Goal: Task Accomplishment & Management: Manage account settings

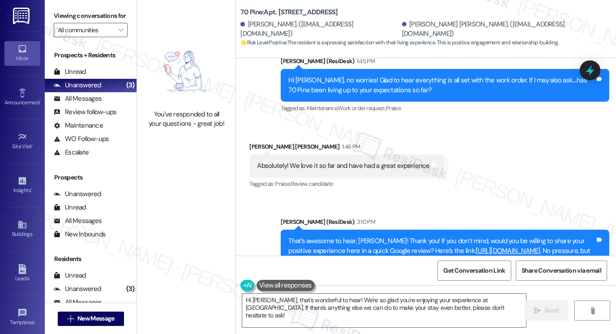
scroll to position [3543, 0]
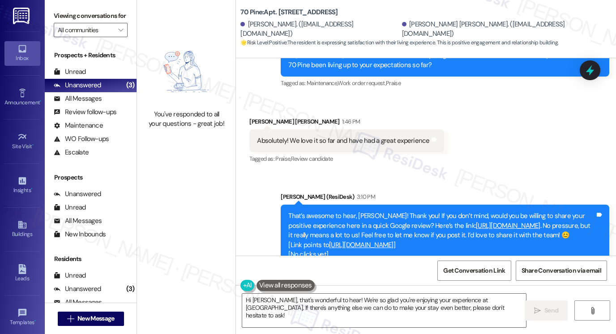
click at [368, 152] on div "Tagged as: Praise , Click to highlight conversations about Praise Review candid…" at bounding box center [346, 158] width 194 height 13
click at [84, 103] on div "All Messages" at bounding box center [78, 98] width 48 height 9
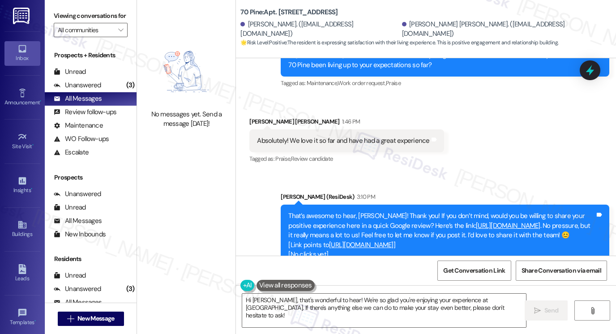
click at [99, 73] on div "Prospects + Residents Unread (0) Unread: Any message you haven't read yet will …" at bounding box center [91, 105] width 92 height 108
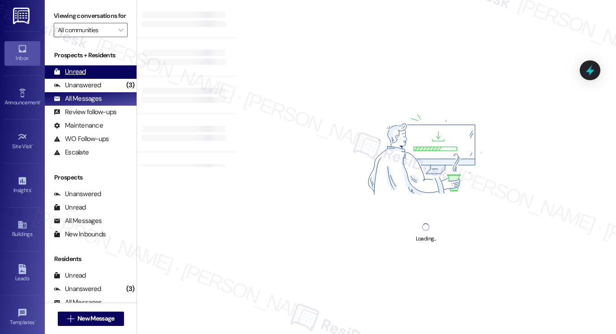
click at [94, 77] on div "Unread (0)" at bounding box center [91, 71] width 92 height 13
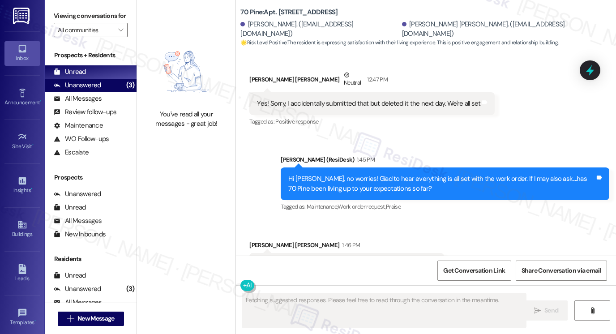
scroll to position [3420, 0]
click at [126, 92] on div "(3)" at bounding box center [130, 85] width 13 height 14
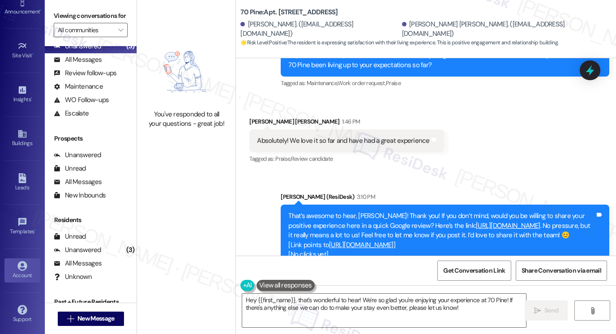
scroll to position [77, 0]
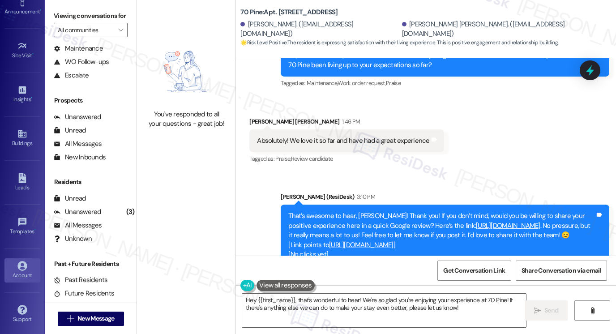
click at [22, 273] on div "Account" at bounding box center [22, 275] width 45 height 9
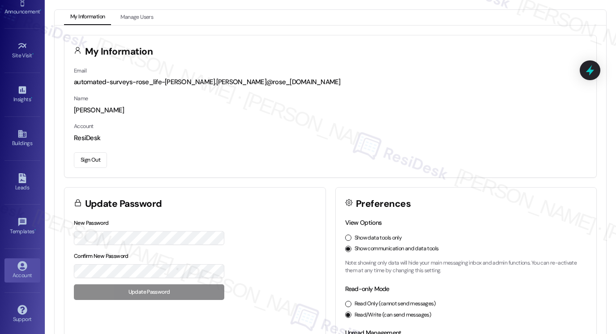
click at [102, 157] on button "Sign Out" at bounding box center [90, 160] width 33 height 16
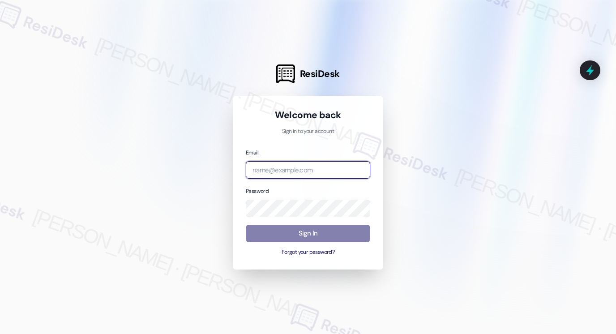
click at [292, 173] on input "email" at bounding box center [308, 169] width 125 height 17
type input "[EMAIL_ADDRESS][PERSON_NAME][PERSON_NAME][DOMAIN_NAME]"
